Goal: Task Accomplishment & Management: Use online tool/utility

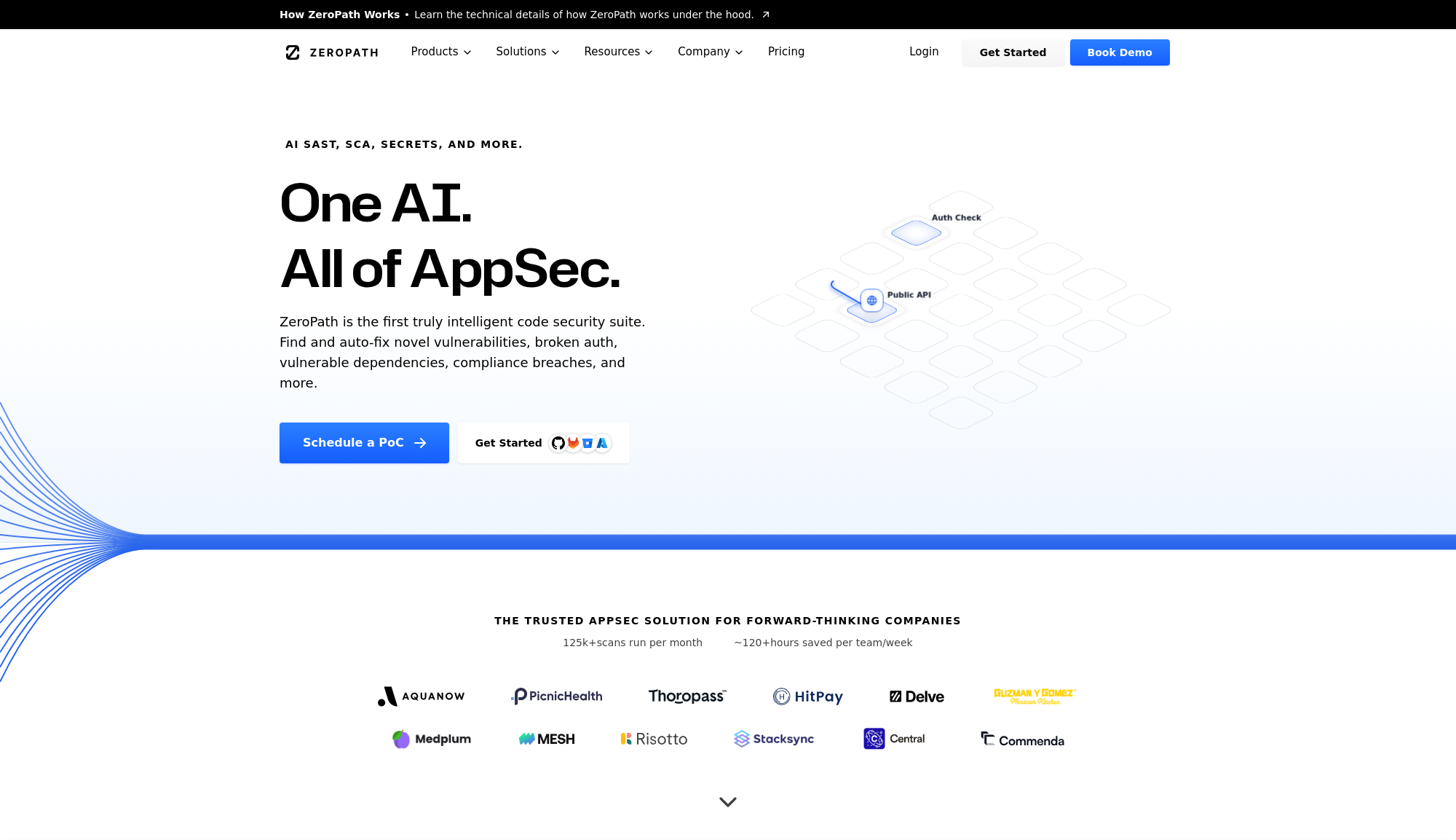
click at [924, 54] on link "Login" at bounding box center [924, 52] width 65 height 26
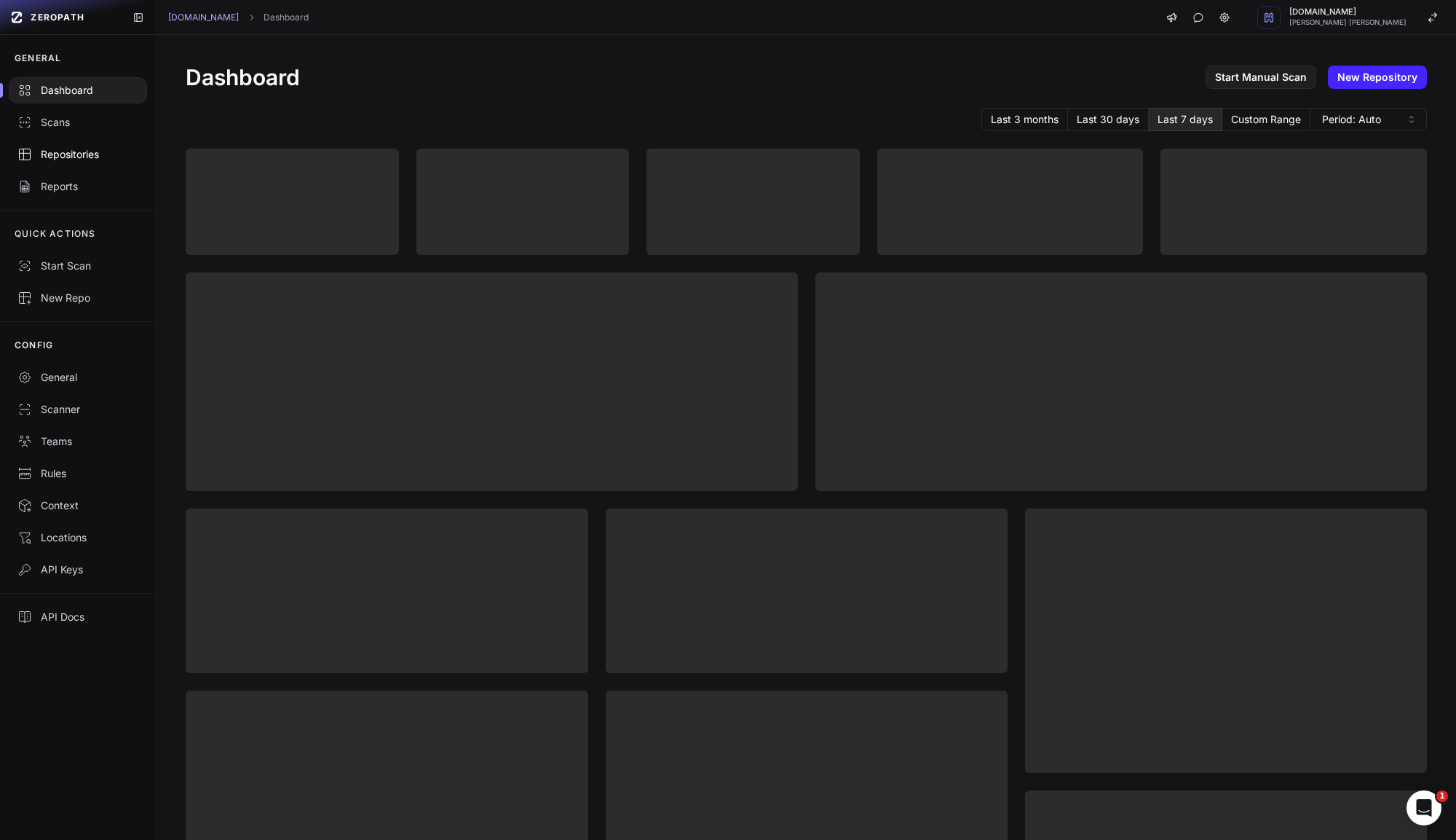
click at [55, 154] on div "Repositories" at bounding box center [78, 154] width 121 height 14
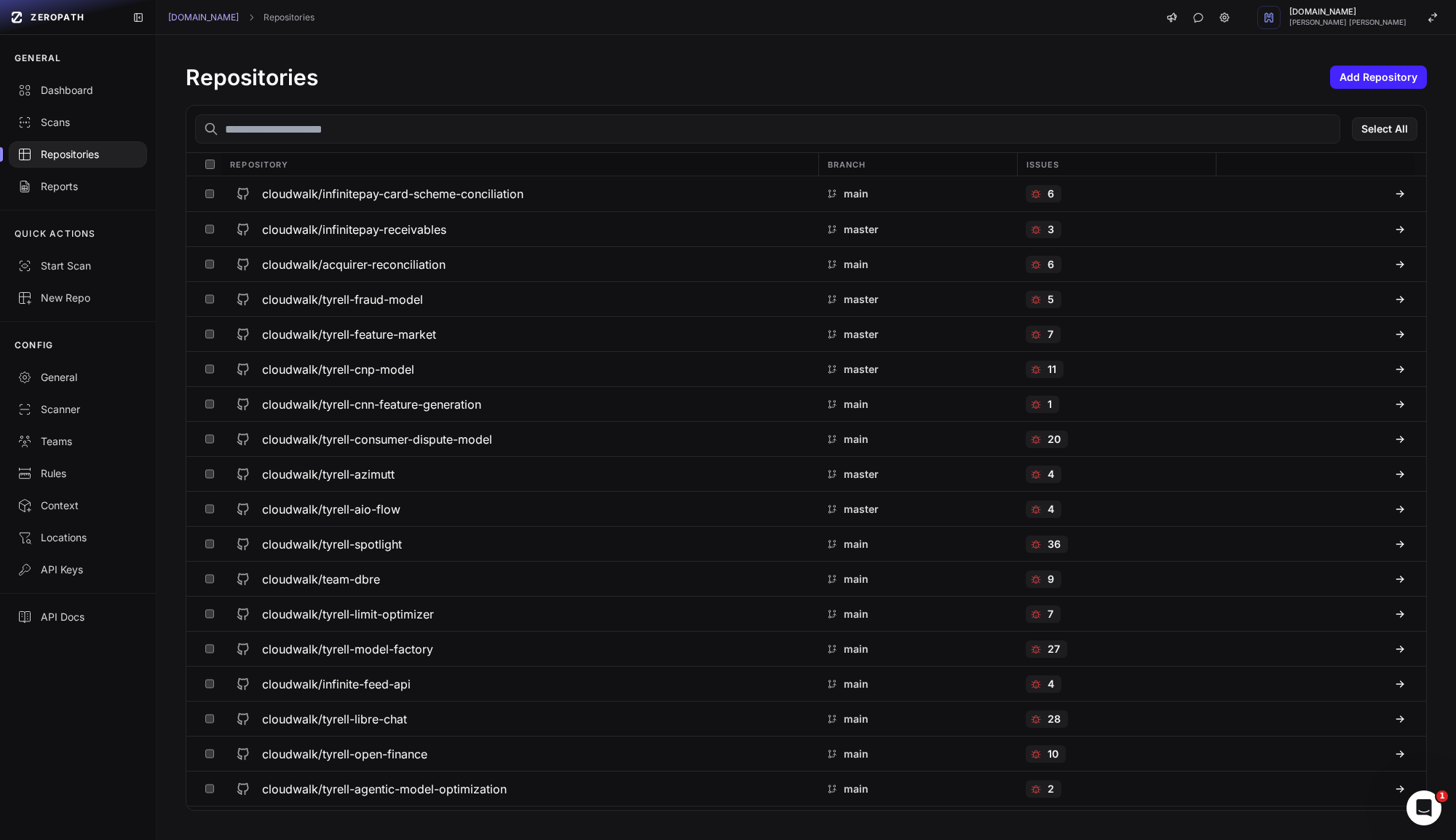
click at [321, 138] on input "text" at bounding box center [768, 129] width 1146 height 29
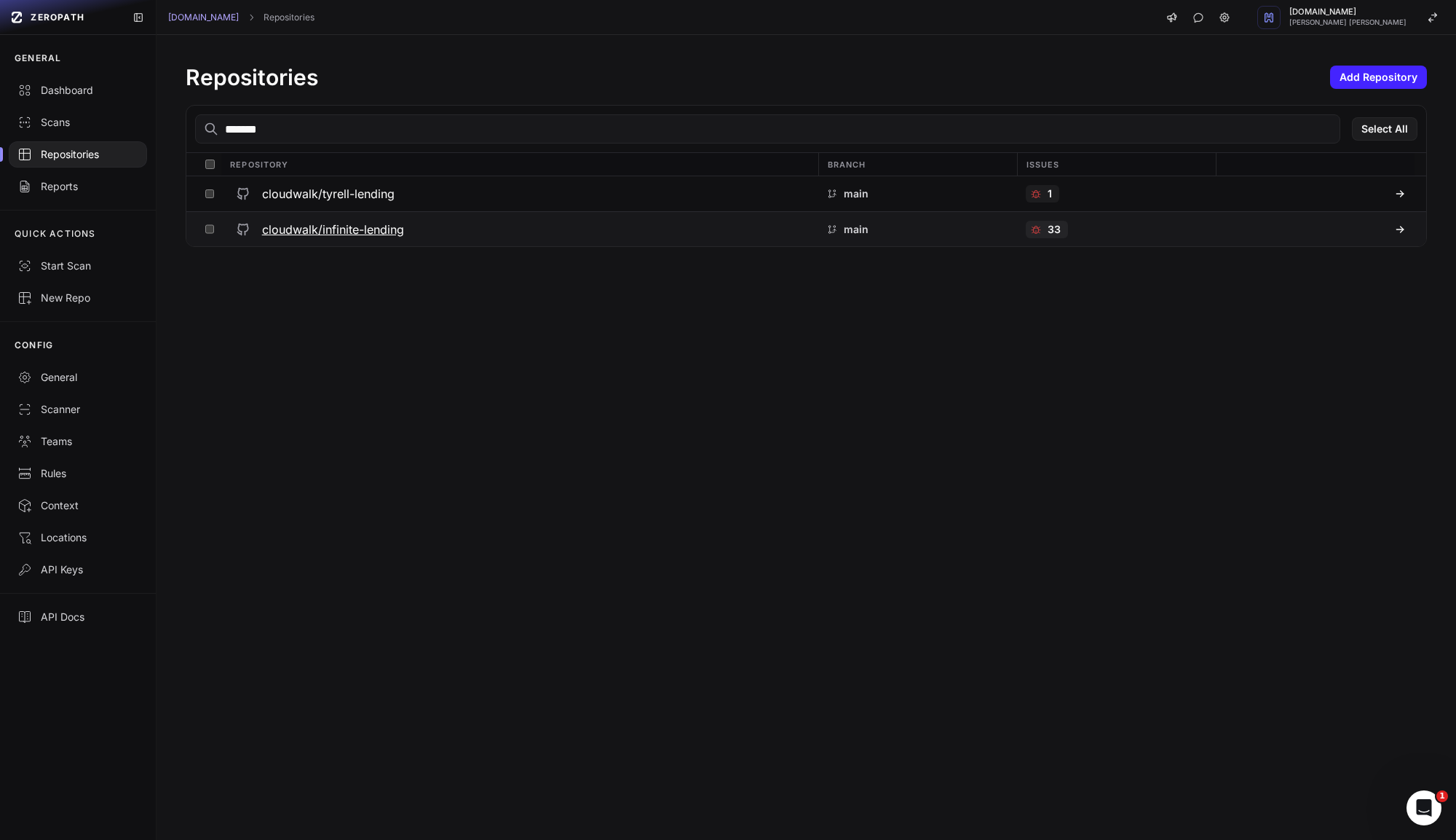
type input "*******"
click at [371, 230] on h3 "cloudwalk/infinite-lending" at bounding box center [333, 230] width 142 height 18
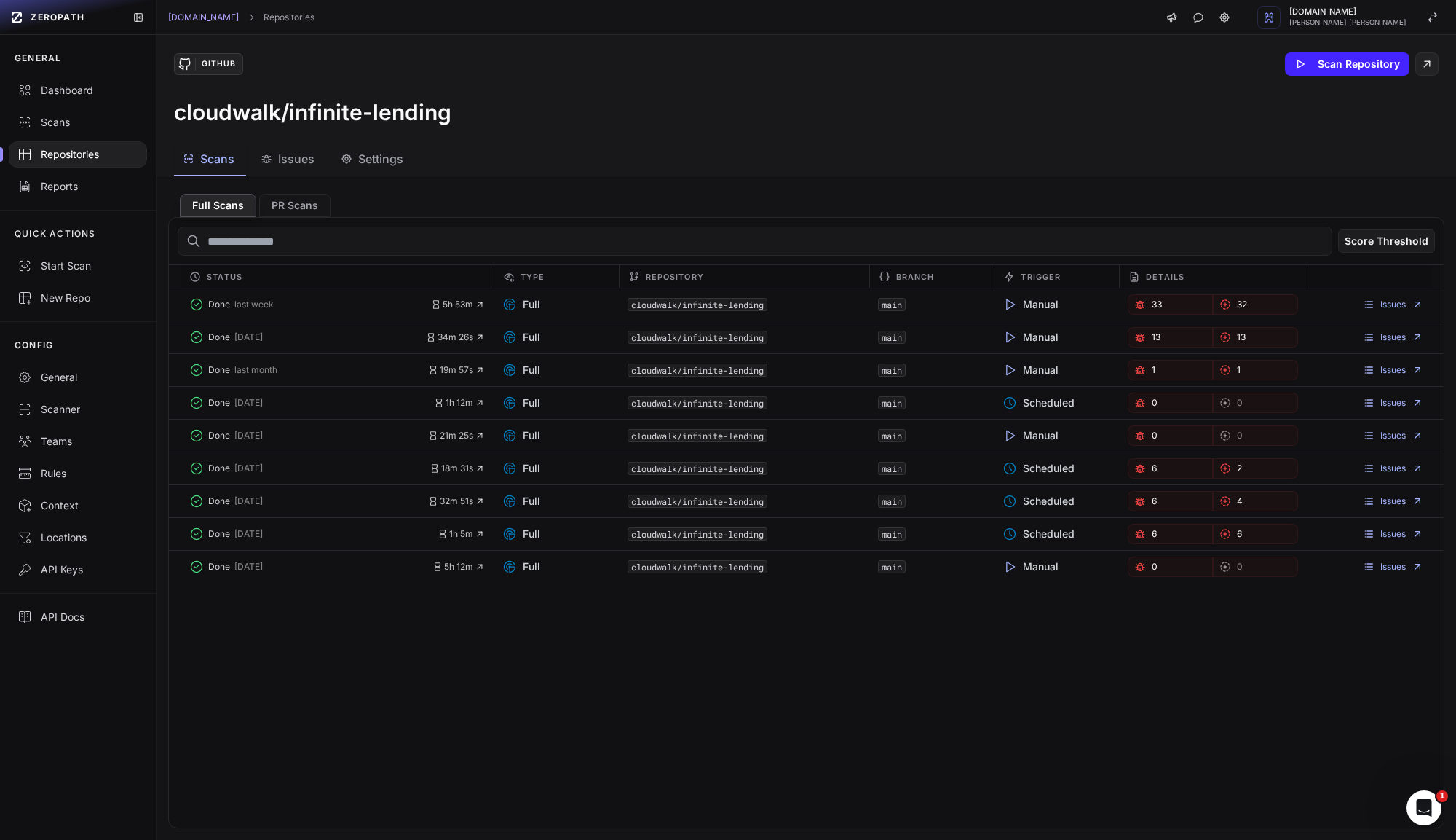
click at [744, 126] on div "GitHub Scan Repository cloudwalk/infinite-lending" at bounding box center [807, 89] width 1300 height 108
